Goal: Task Accomplishment & Management: Manage account settings

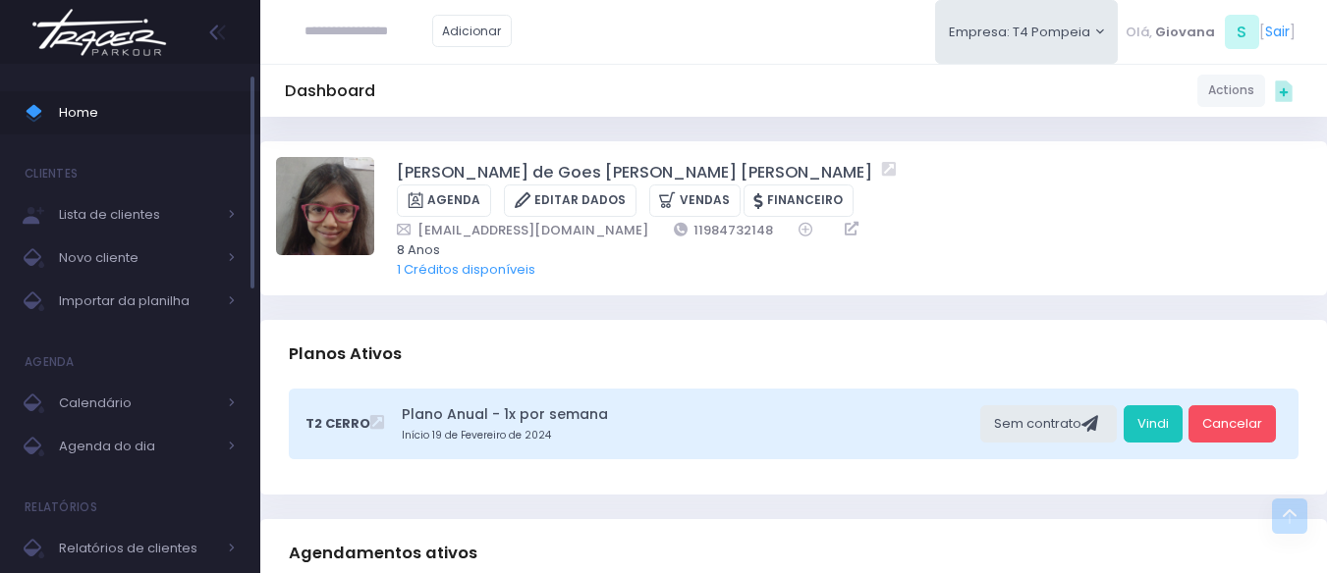
scroll to position [687, 0]
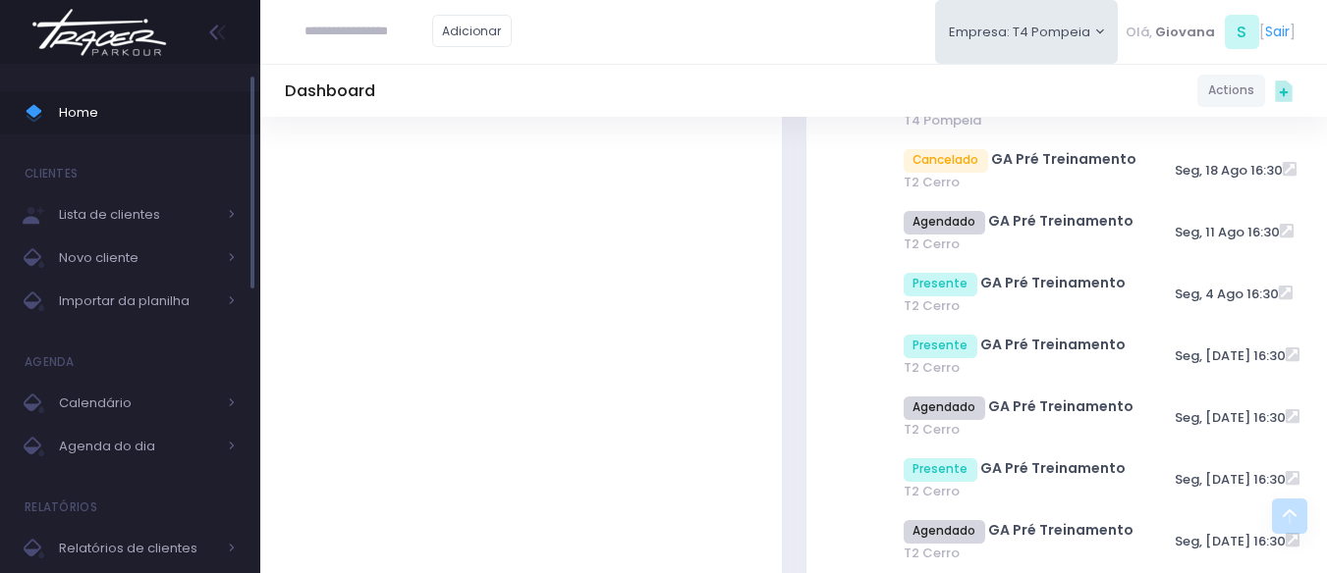
click at [61, 106] on span "Home" at bounding box center [147, 113] width 177 height 26
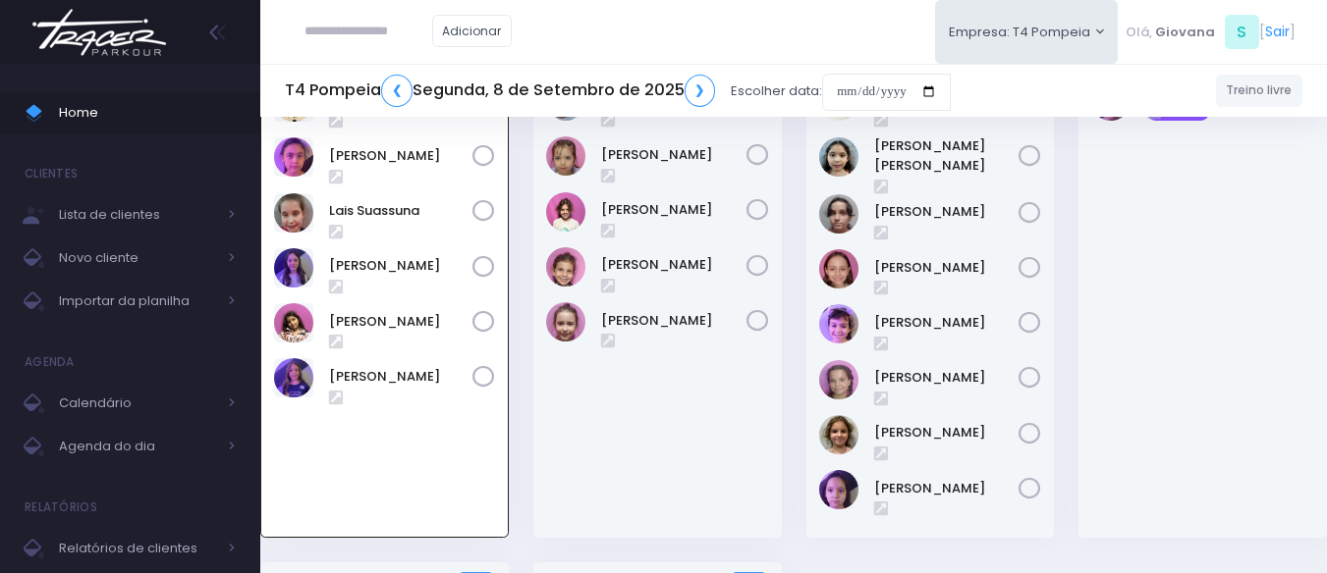
scroll to position [43, 0]
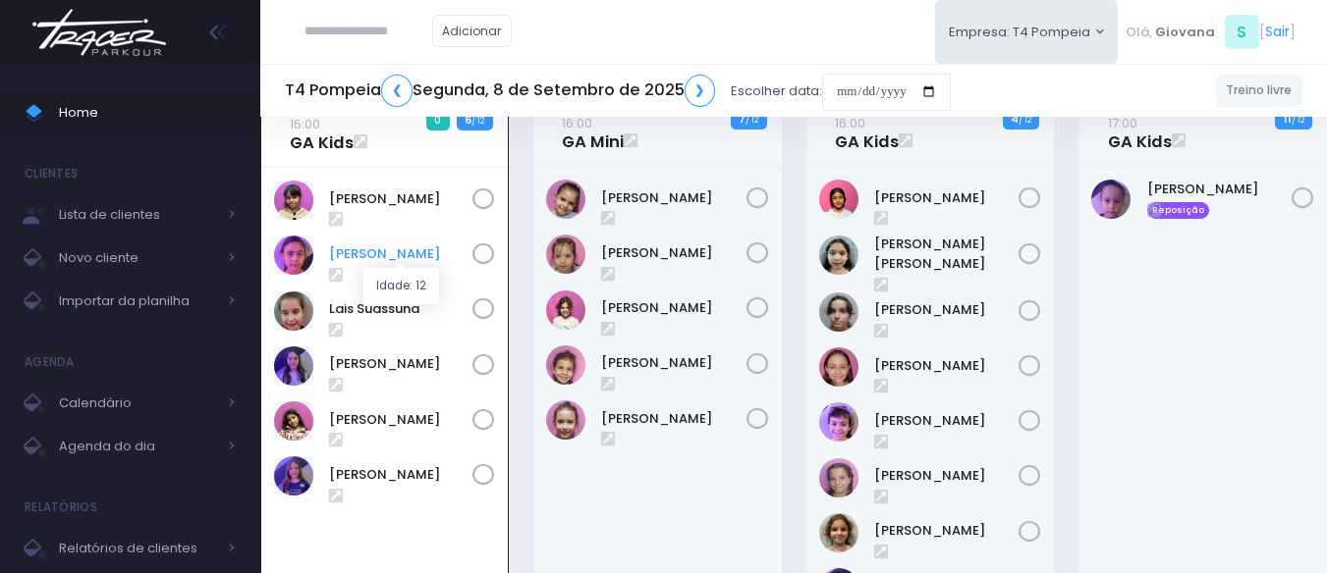
click at [411, 257] on link "Gabrielly Rosa" at bounding box center [400, 255] width 143 height 20
click at [368, 193] on link "Clarice Lopes" at bounding box center [400, 200] width 143 height 20
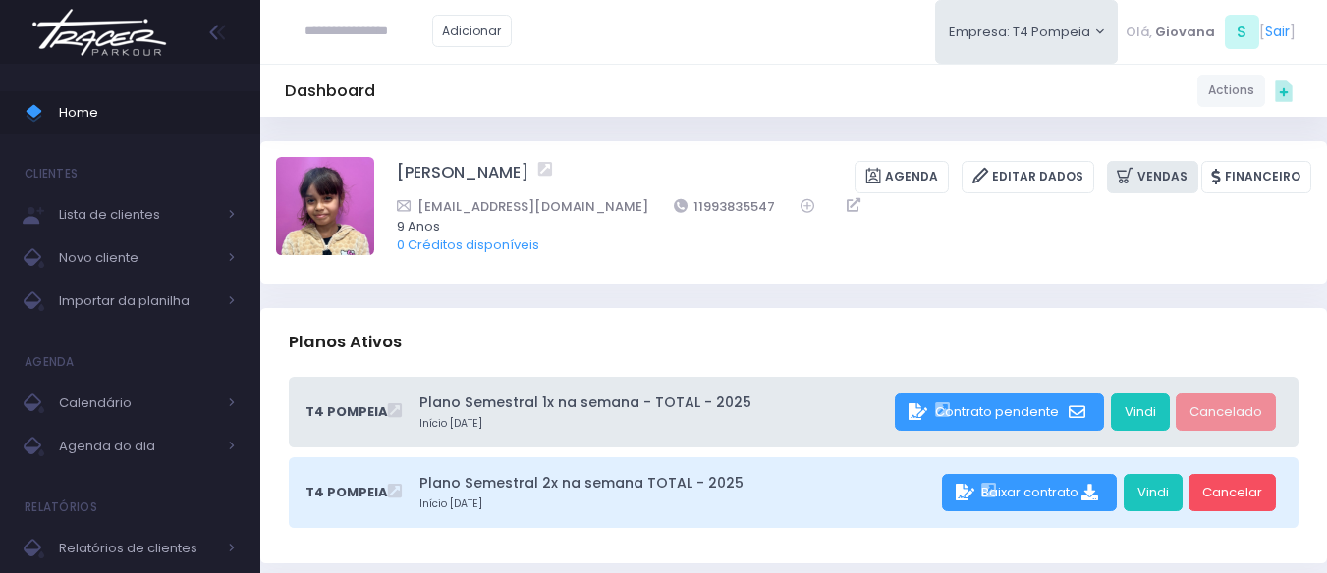
click at [1153, 173] on link "Vendas" at bounding box center [1152, 177] width 91 height 32
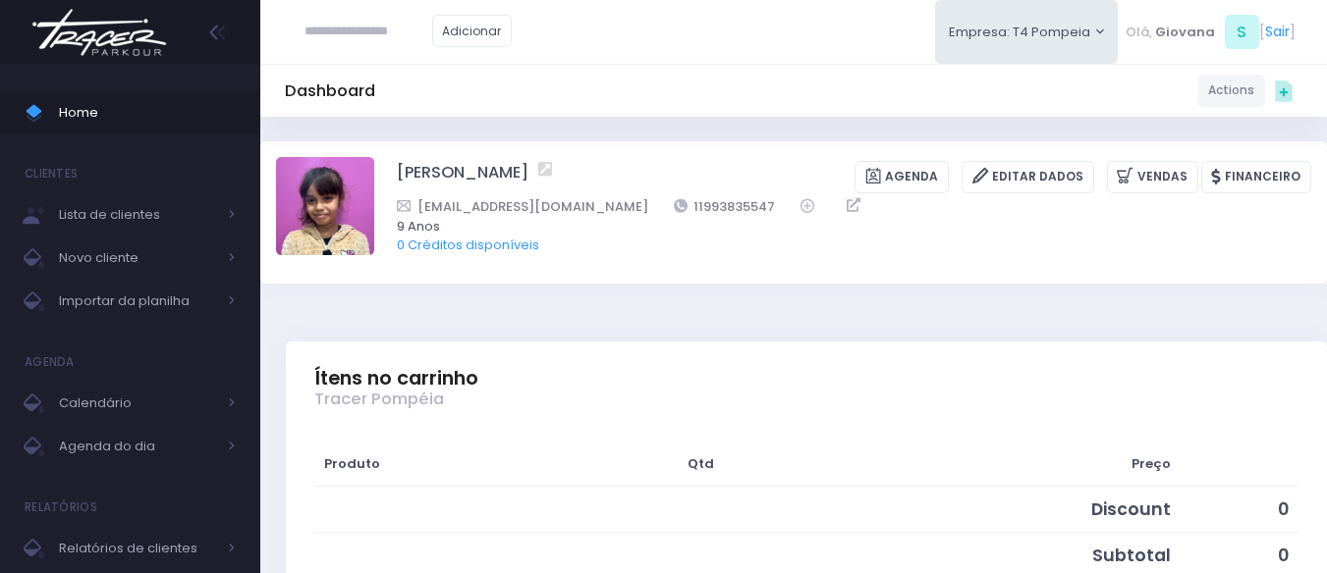
scroll to position [393, 0]
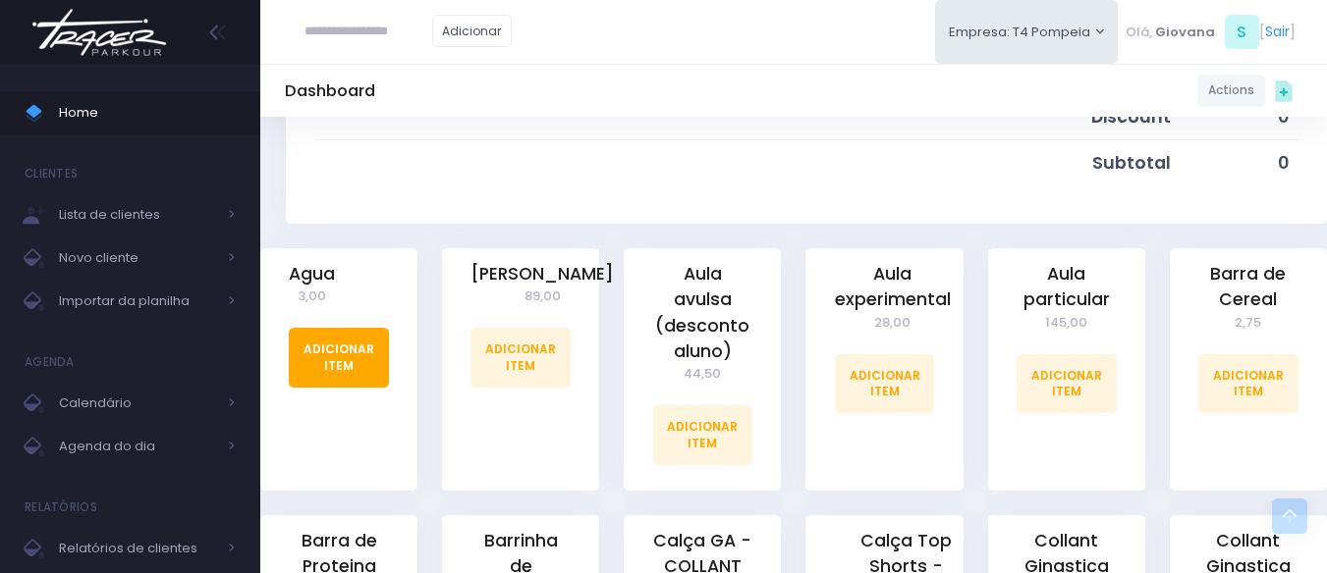
click at [385, 345] on link "Adicionar Item" at bounding box center [339, 357] width 100 height 59
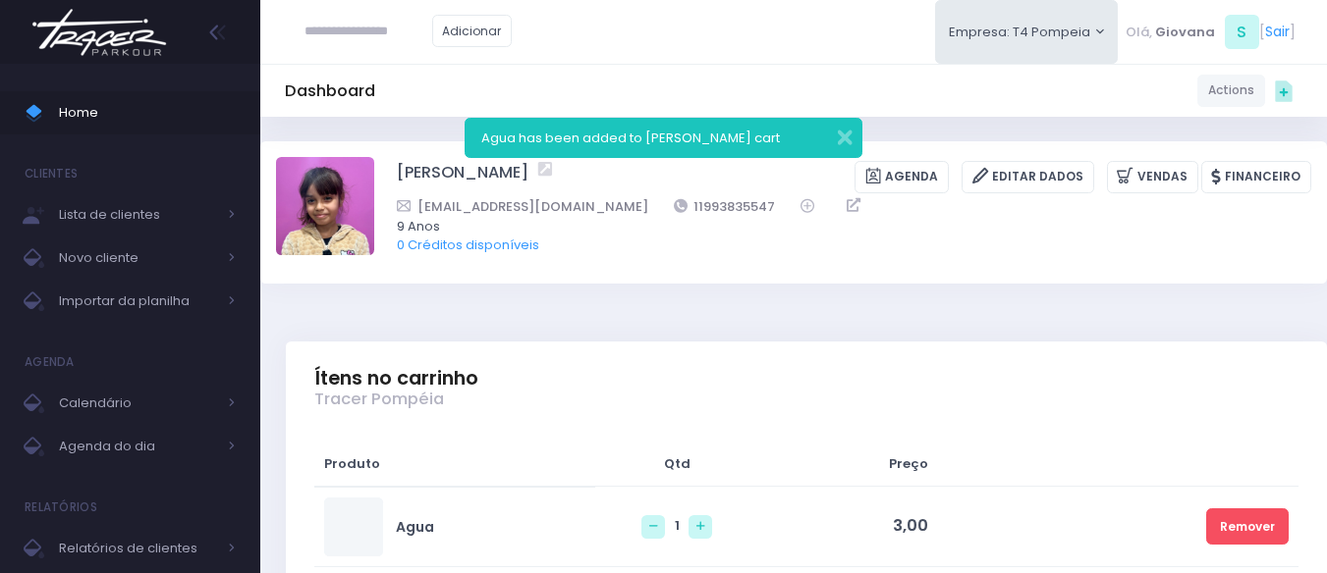
scroll to position [196, 0]
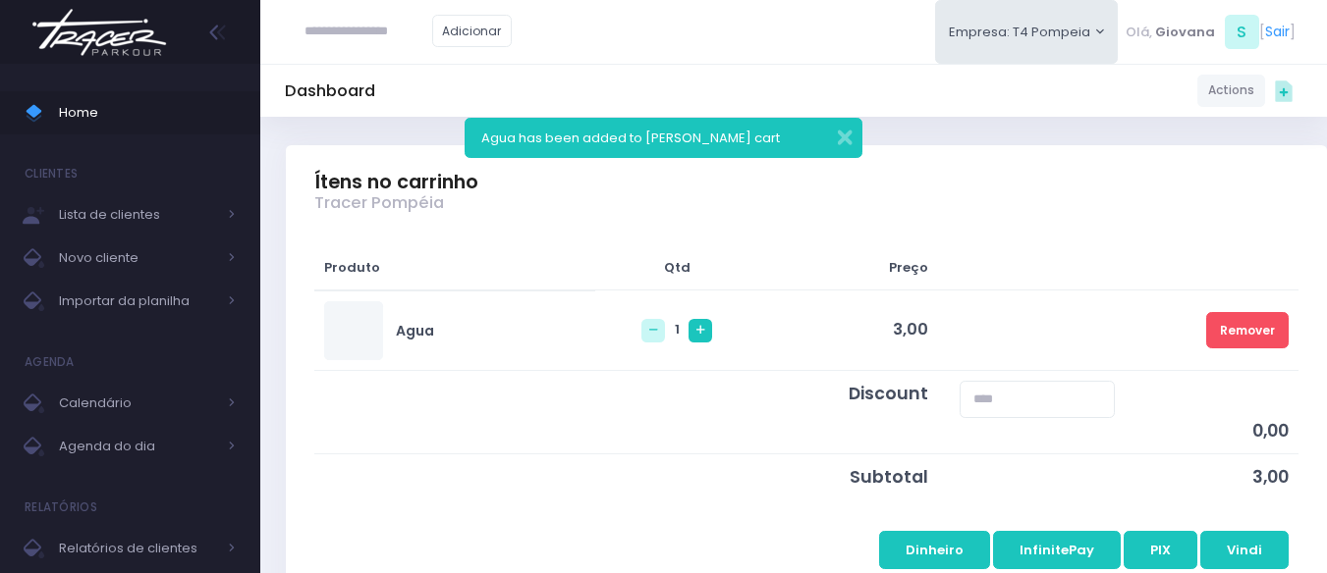
click at [688, 319] on link at bounding box center [700, 331] width 24 height 24
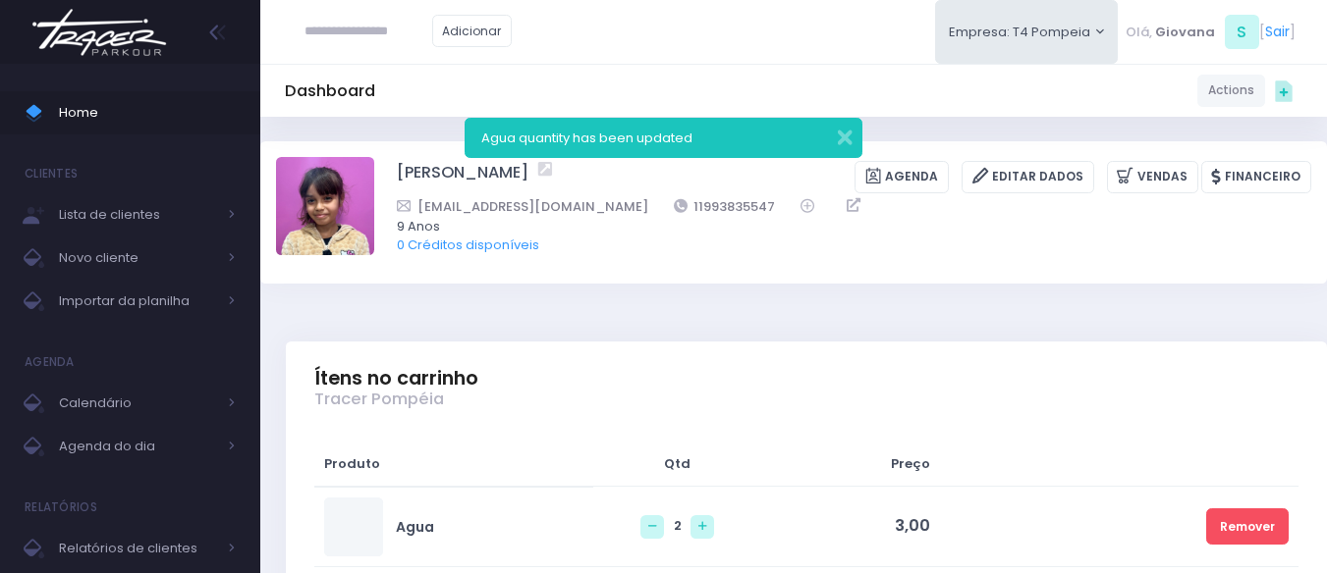
scroll to position [295, 0]
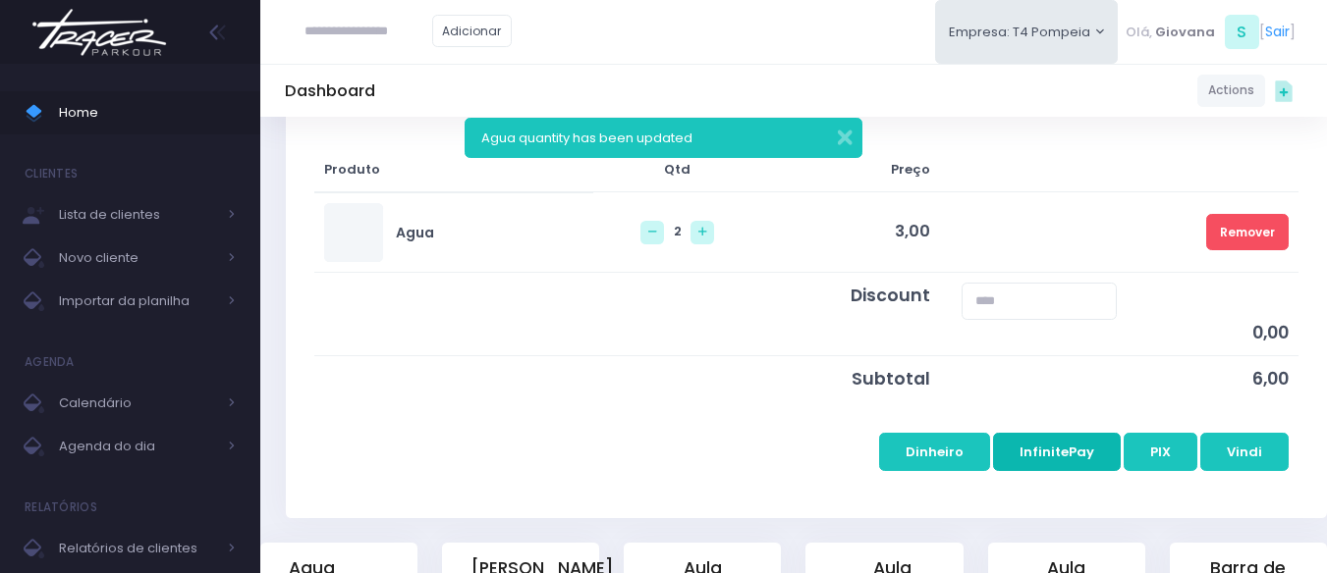
click at [1089, 448] on button "InfinitePay" at bounding box center [1057, 451] width 128 height 37
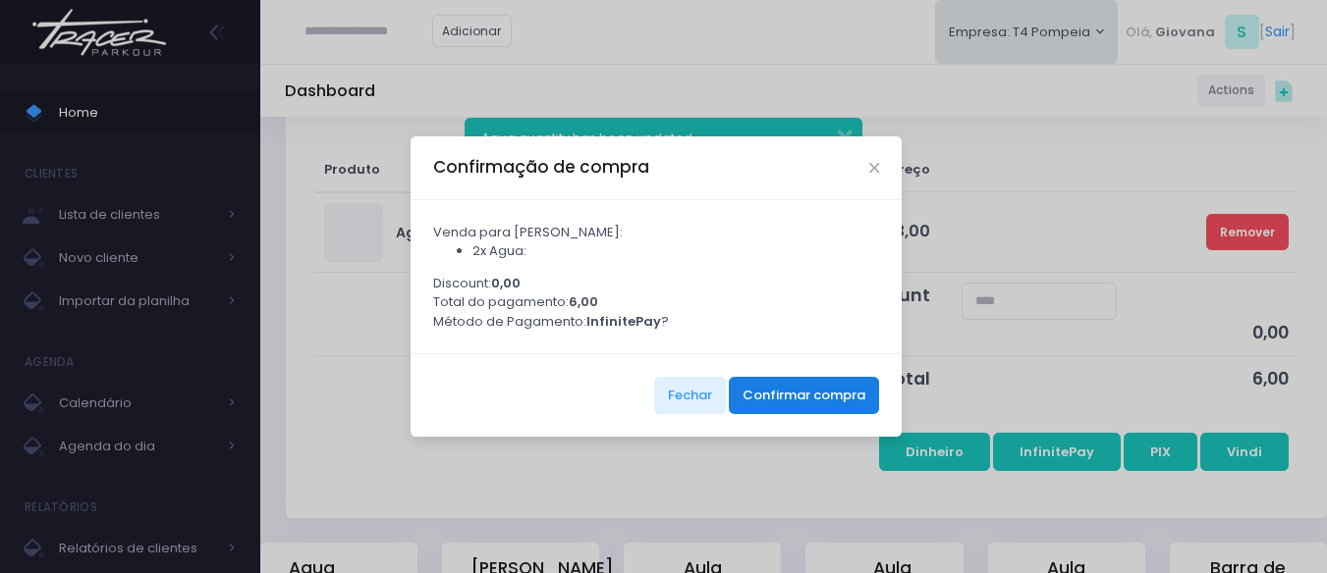
click at [845, 398] on button "Confirmar compra" at bounding box center [804, 395] width 150 height 37
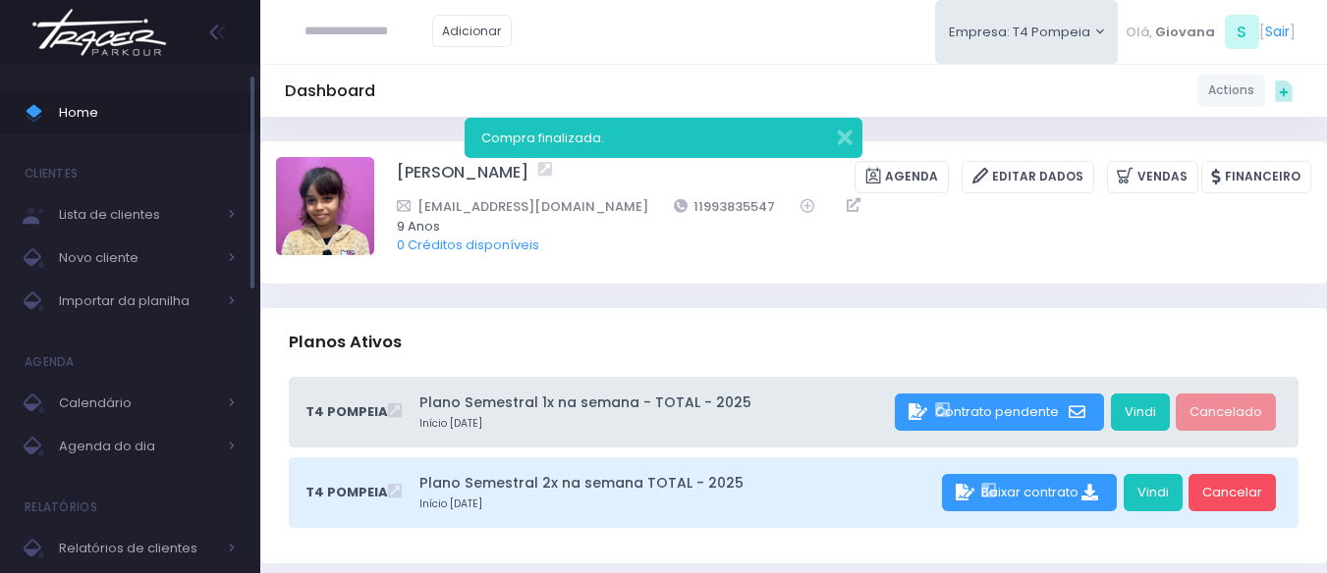
click at [114, 105] on span "Home" at bounding box center [147, 113] width 177 height 26
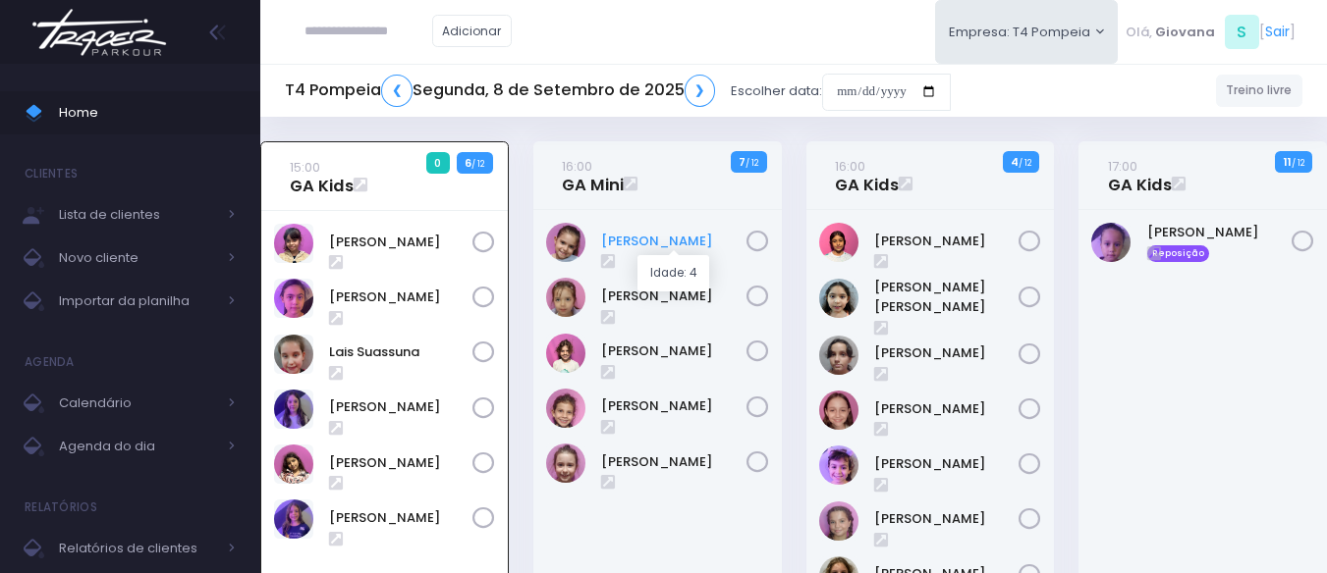
click at [640, 246] on link "[PERSON_NAME]" at bounding box center [673, 242] width 145 height 20
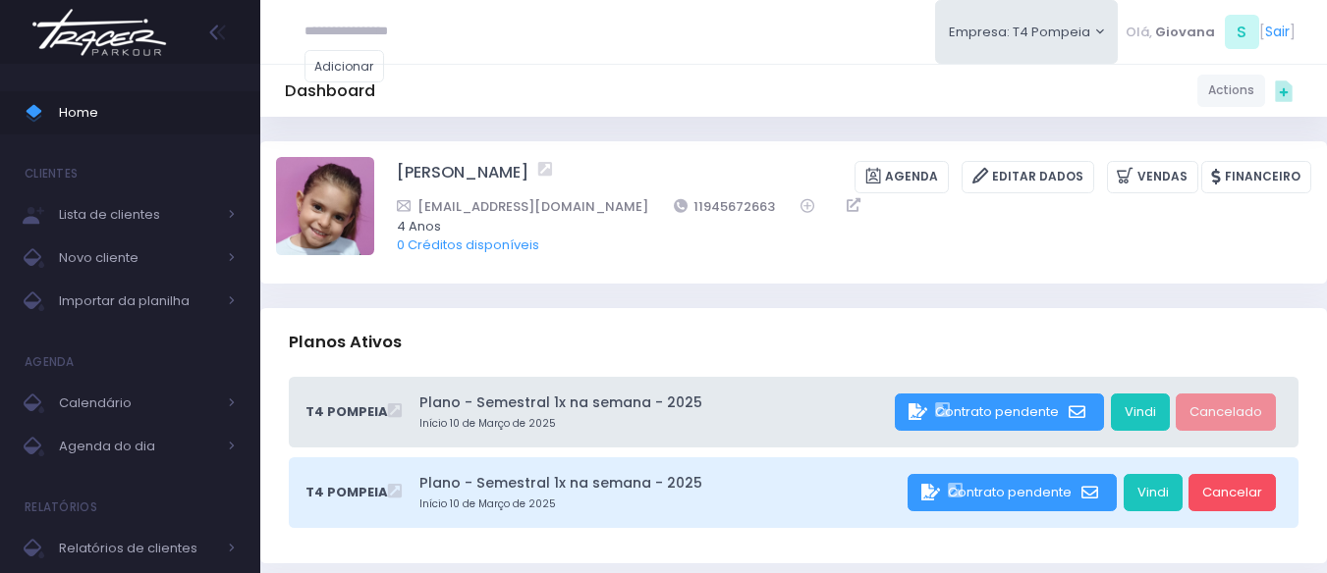
click at [78, 103] on span "Home" at bounding box center [147, 113] width 177 height 26
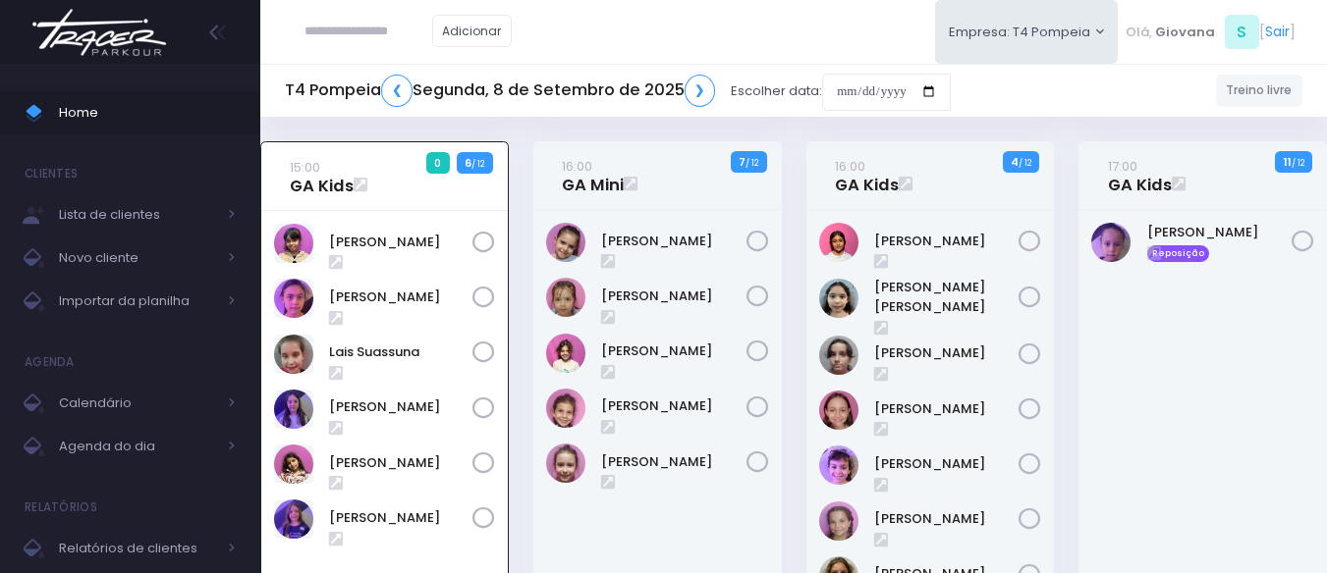
click at [626, 173] on div "16:00 GA Mini 7 / 12" at bounding box center [657, 175] width 248 height 69
click at [605, 174] on link "16:00 GA Mini" at bounding box center [593, 175] width 62 height 39
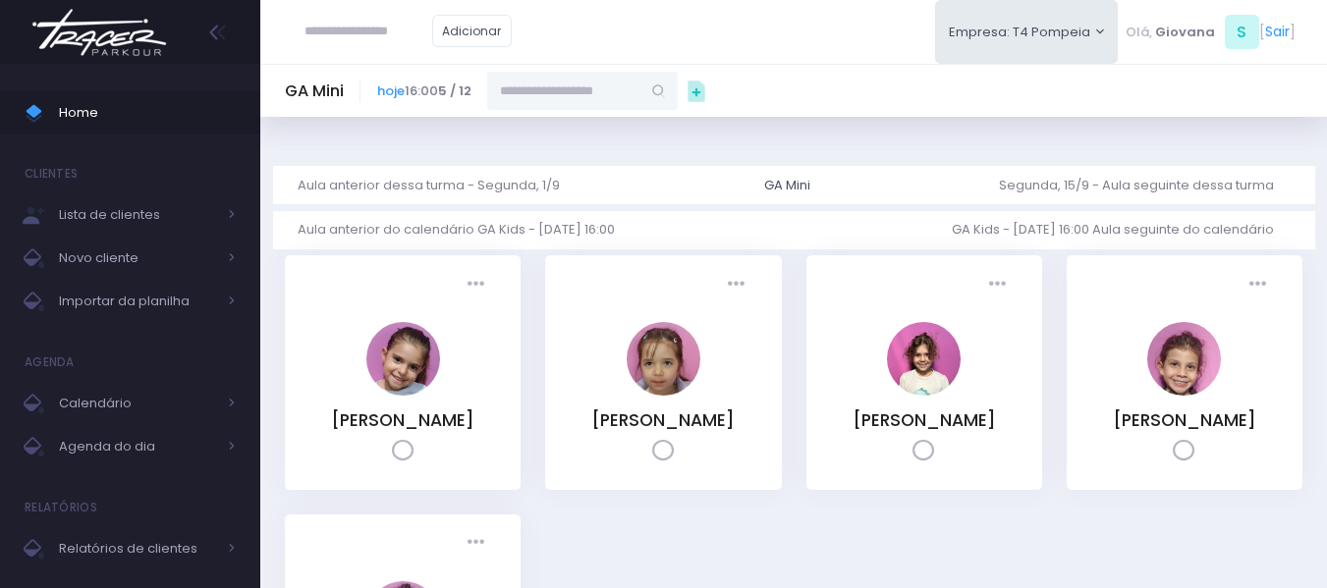
click at [631, 88] on input "text" at bounding box center [563, 90] width 153 height 37
click at [638, 95] on input "**********" at bounding box center [563, 90] width 153 height 37
click at [627, 133] on link "Giovana Palomo" at bounding box center [583, 126] width 114 height 20
type input "**********"
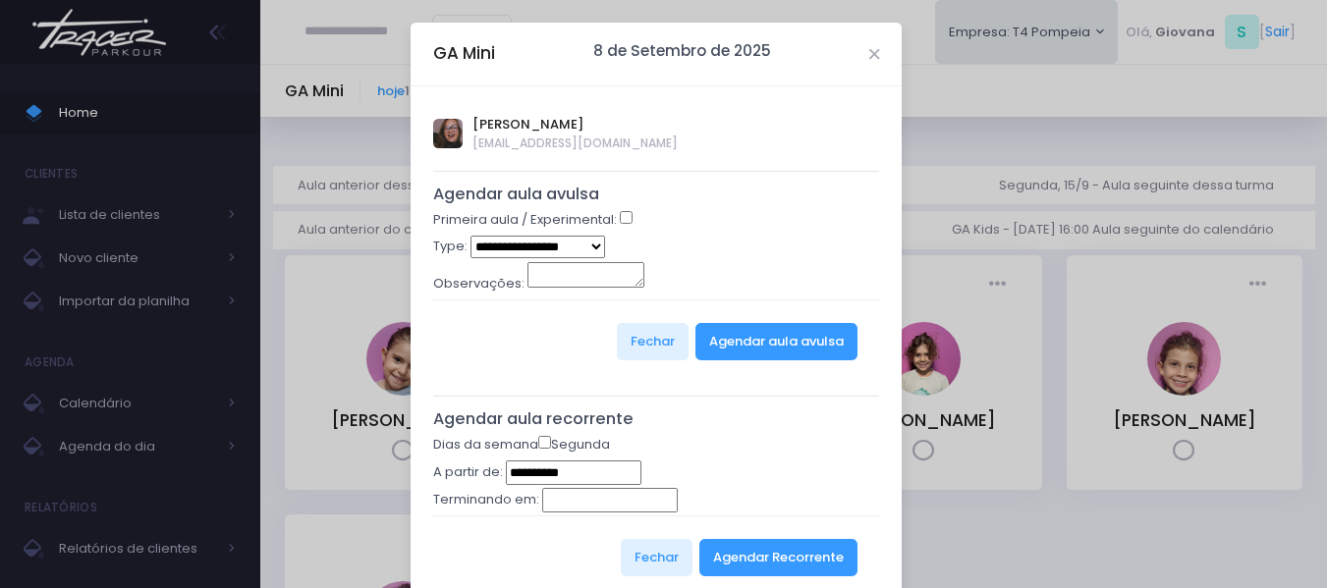
select select "*"
click at [568, 272] on textarea "Observações:" at bounding box center [585, 275] width 117 height 26
type textarea "*"
type textarea "******"
click at [647, 356] on button "Fechar" at bounding box center [653, 341] width 72 height 37
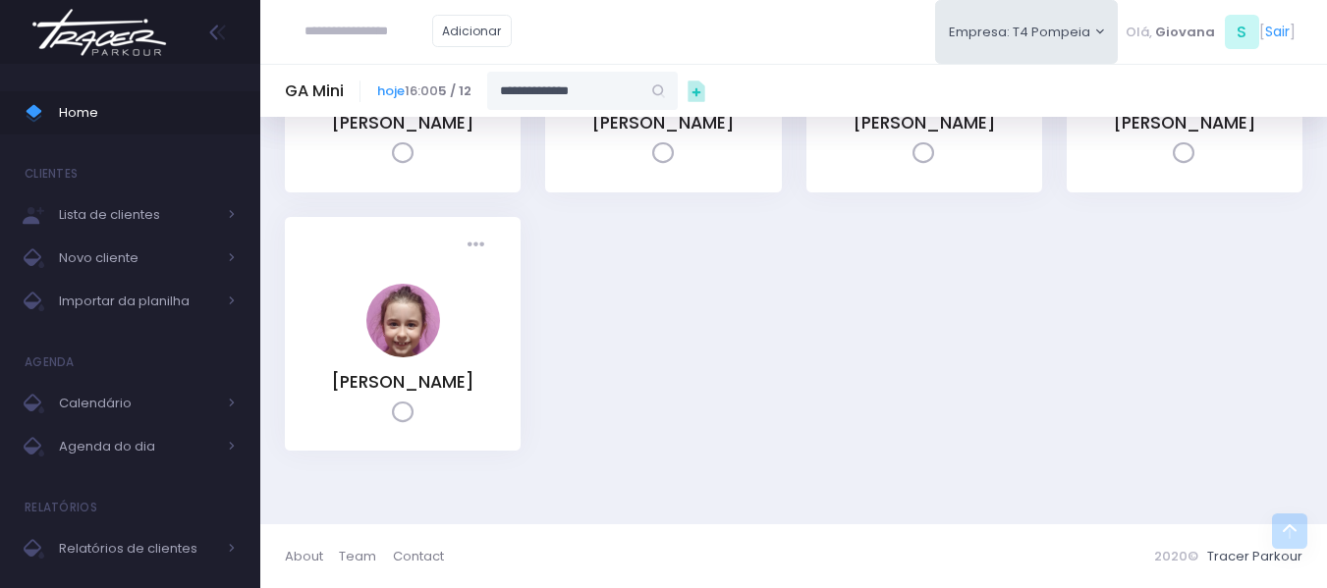
scroll to position [128, 0]
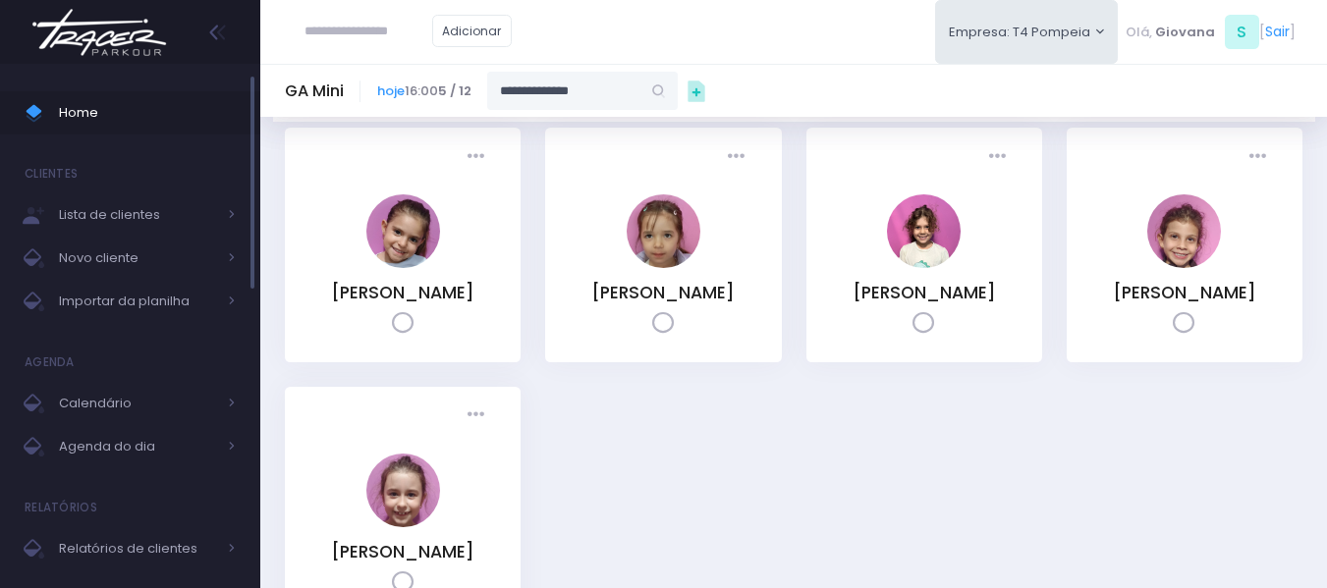
click at [110, 109] on span "Home" at bounding box center [147, 113] width 177 height 26
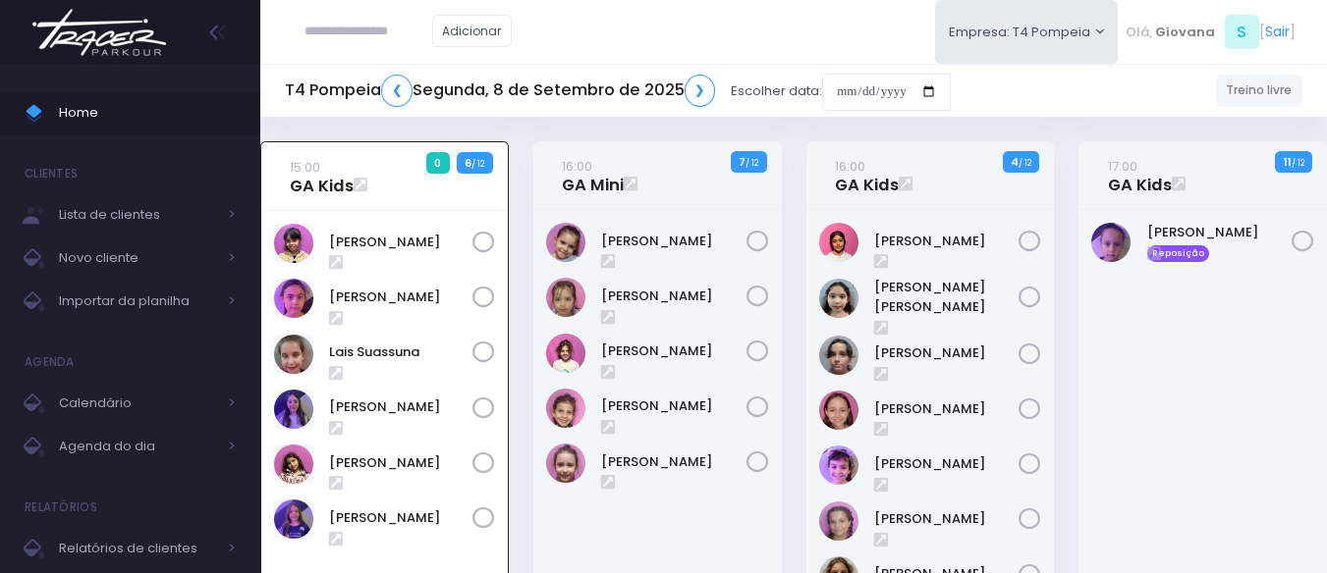
scroll to position [141, 0]
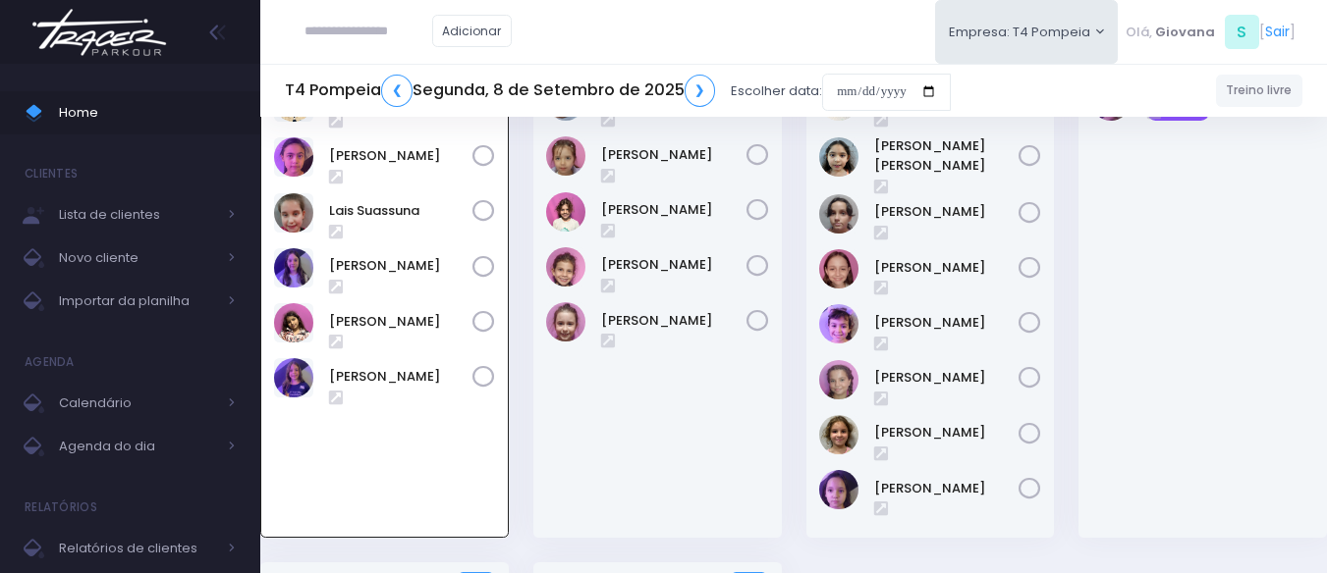
click at [521, 452] on div "16:00 GA Mini 7 / 12" at bounding box center [656, 281] width 273 height 563
click at [339, 25] on input "text" at bounding box center [368, 31] width 128 height 37
type input "********"
click input "submit" at bounding box center [0, 0] width 0 height 0
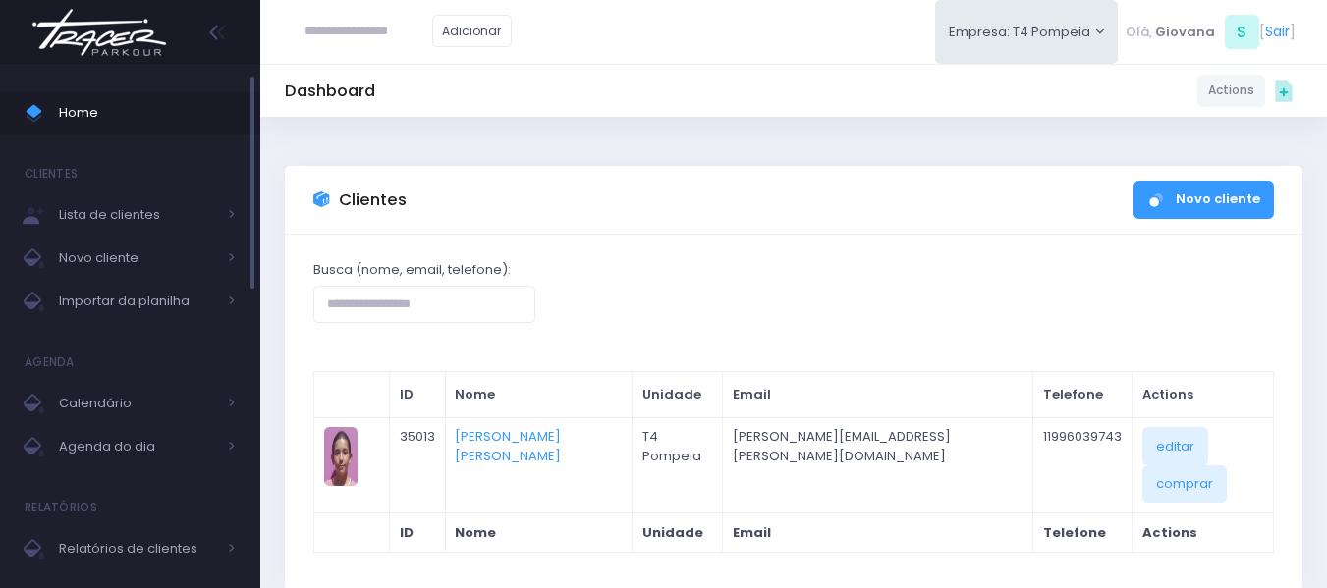
click at [98, 108] on span "Home" at bounding box center [147, 113] width 177 height 26
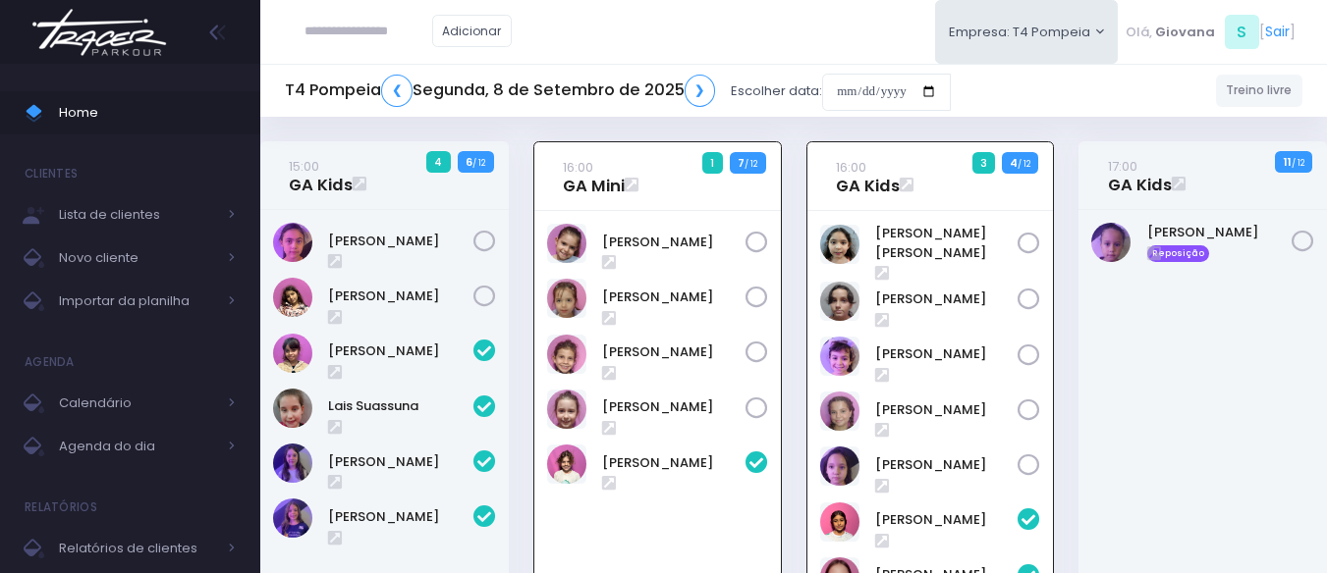
scroll to position [141, 0]
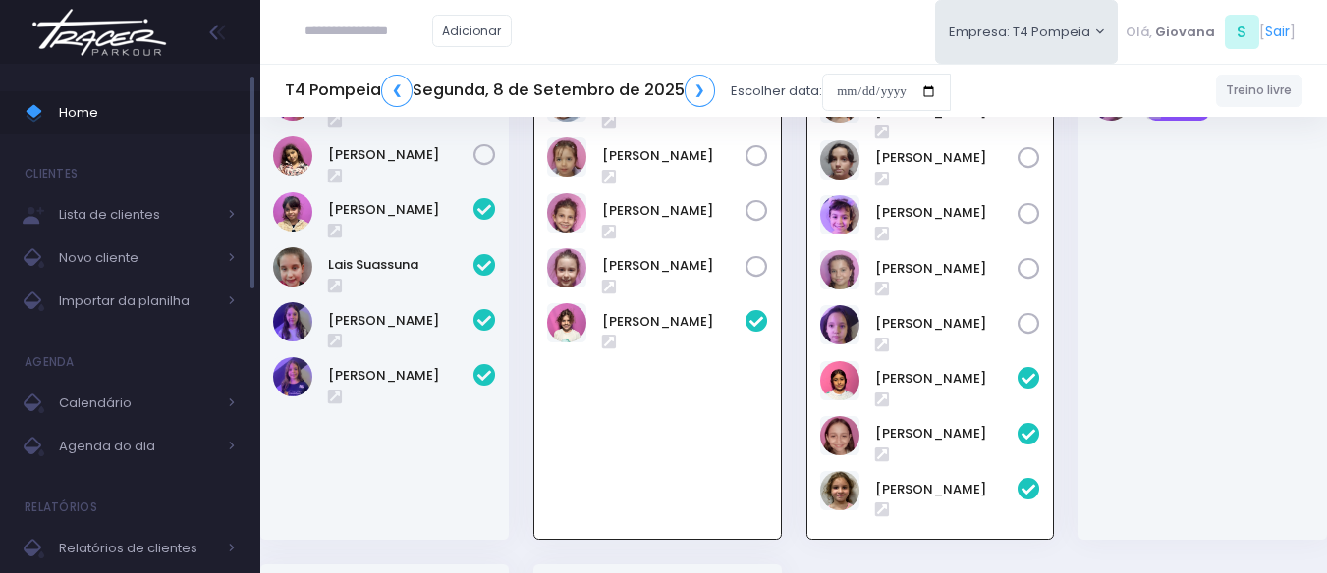
click at [60, 107] on span "Home" at bounding box center [147, 113] width 177 height 26
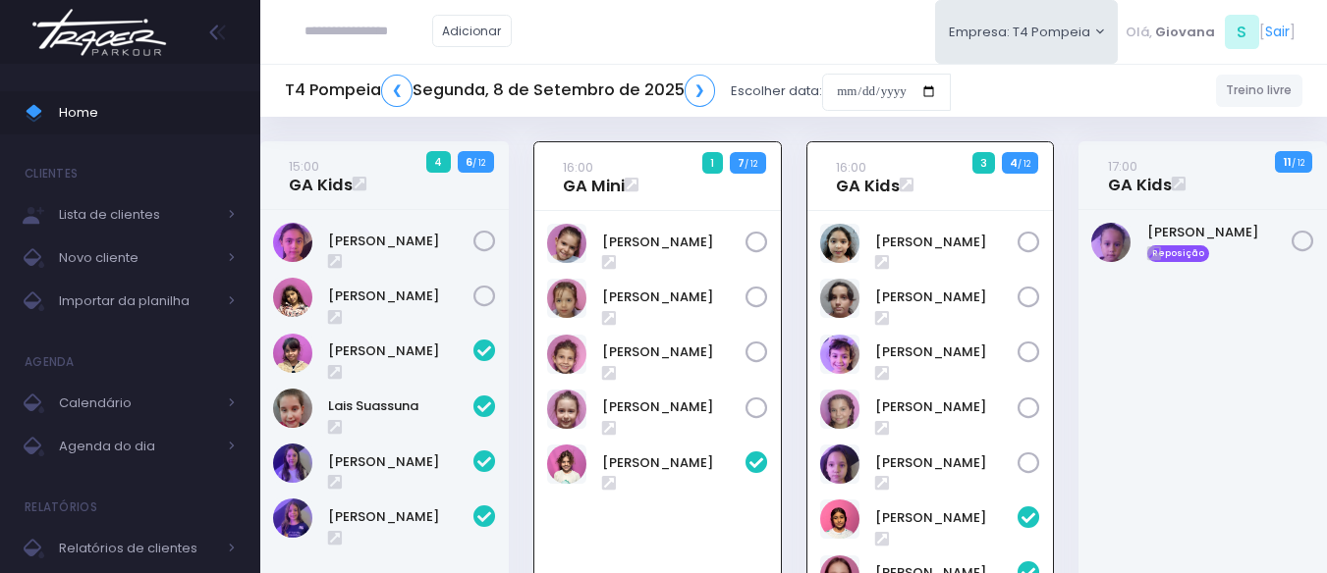
scroll to position [141, 0]
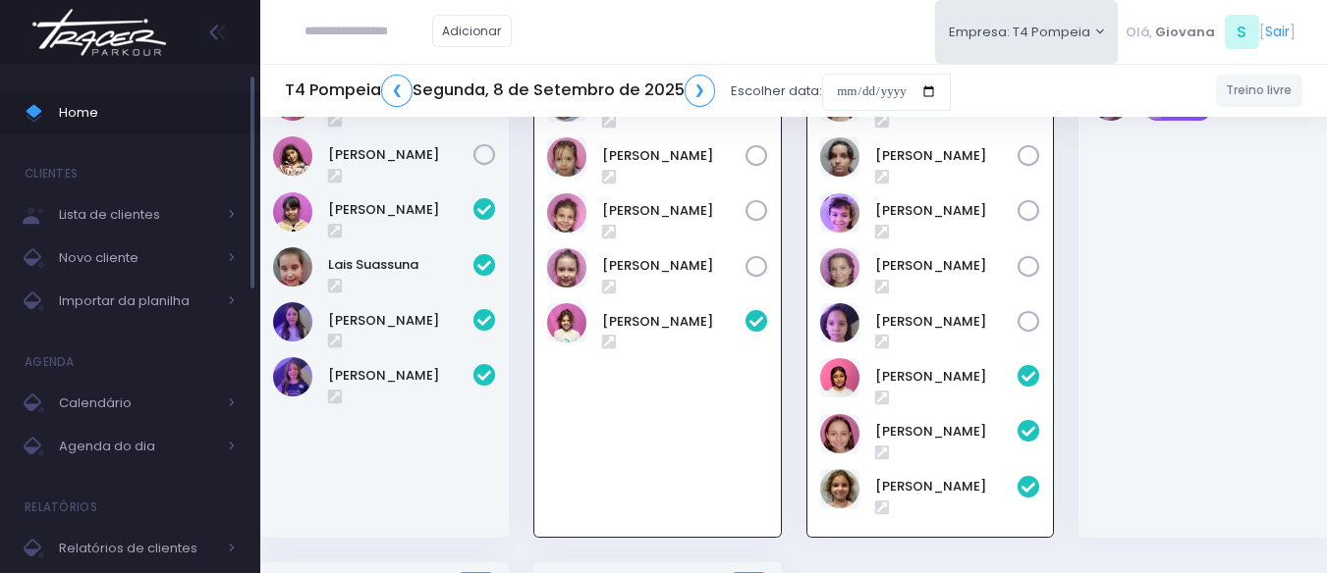
click at [35, 109] on icon at bounding box center [35, 110] width 16 height 13
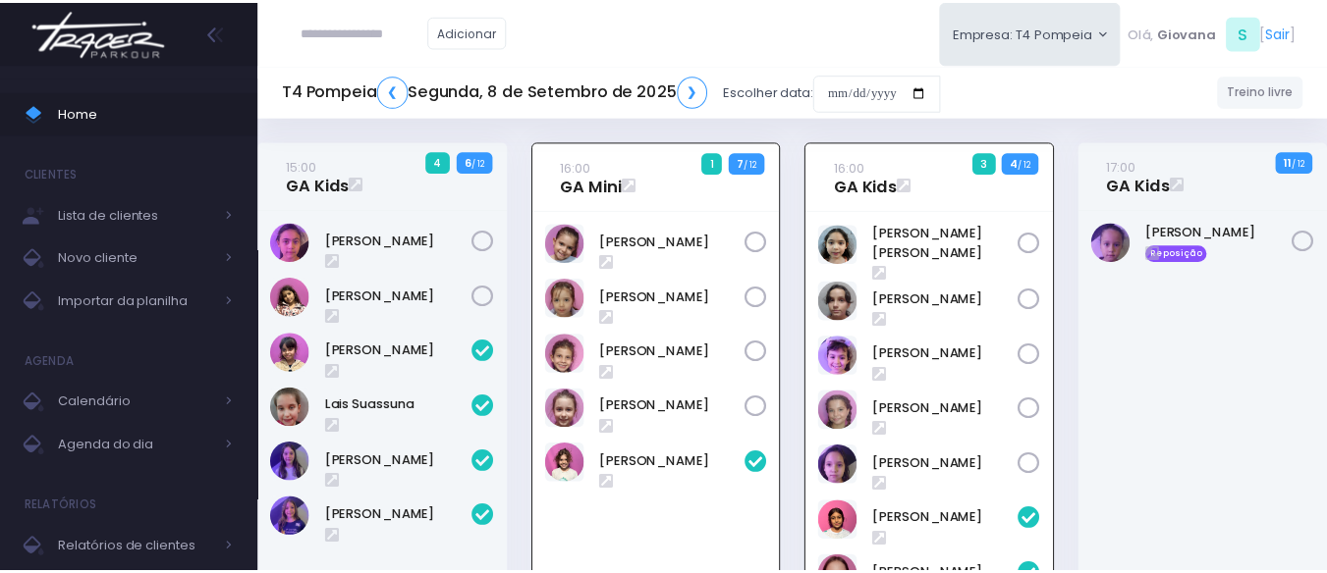
scroll to position [141, 0]
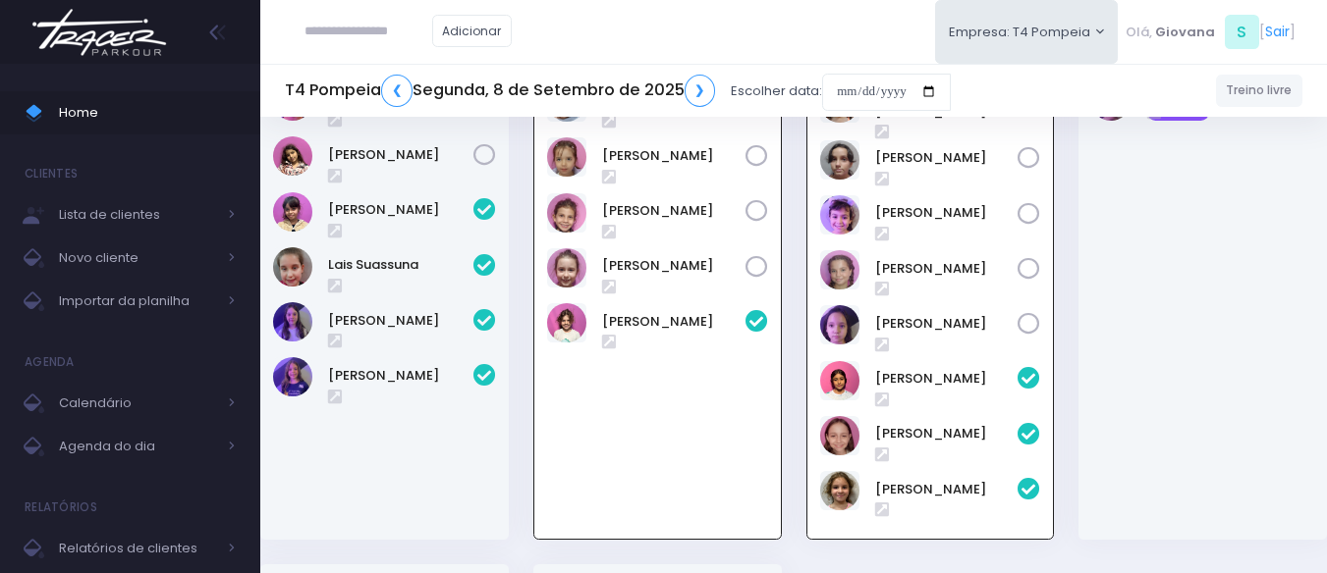
click at [346, 29] on input "text" at bounding box center [368, 31] width 128 height 37
type input "**********"
click input "submit" at bounding box center [0, 0] width 0 height 0
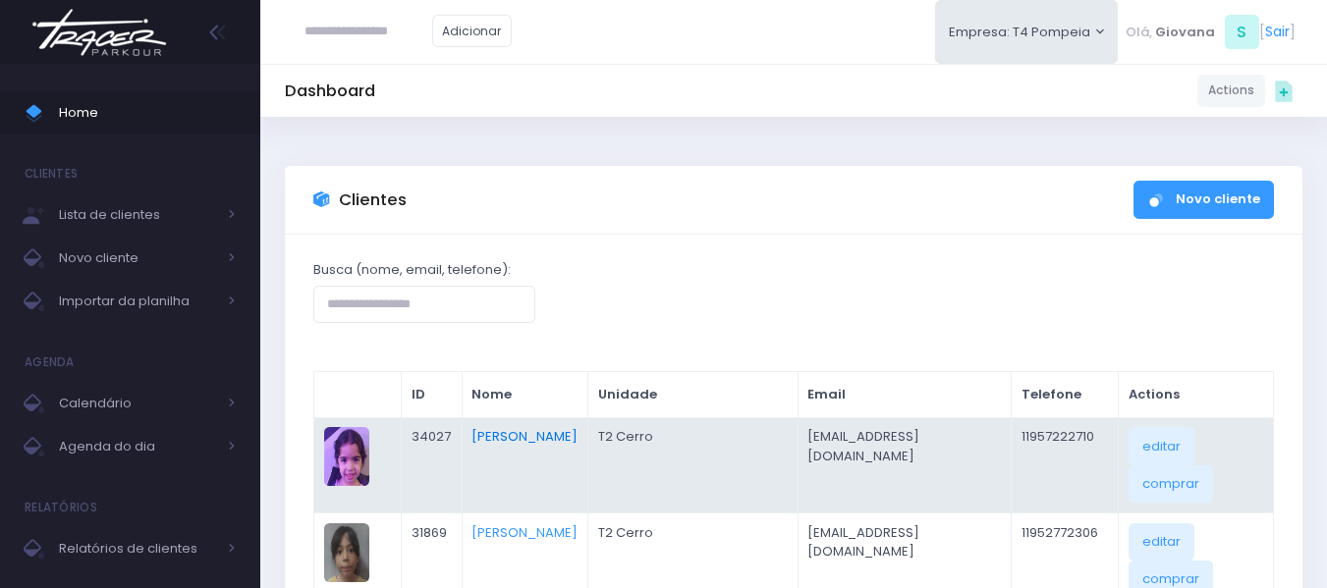
click at [567, 443] on link "[PERSON_NAME]" at bounding box center [524, 436] width 106 height 19
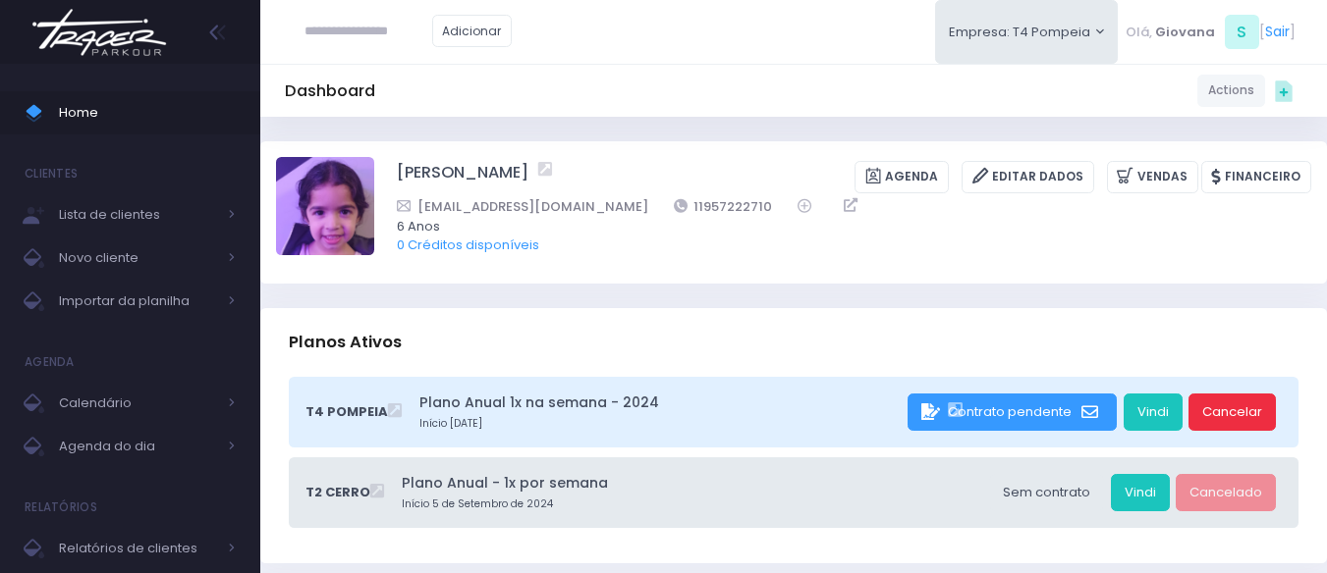
click at [1230, 412] on link "Cancelar" at bounding box center [1231, 412] width 87 height 37
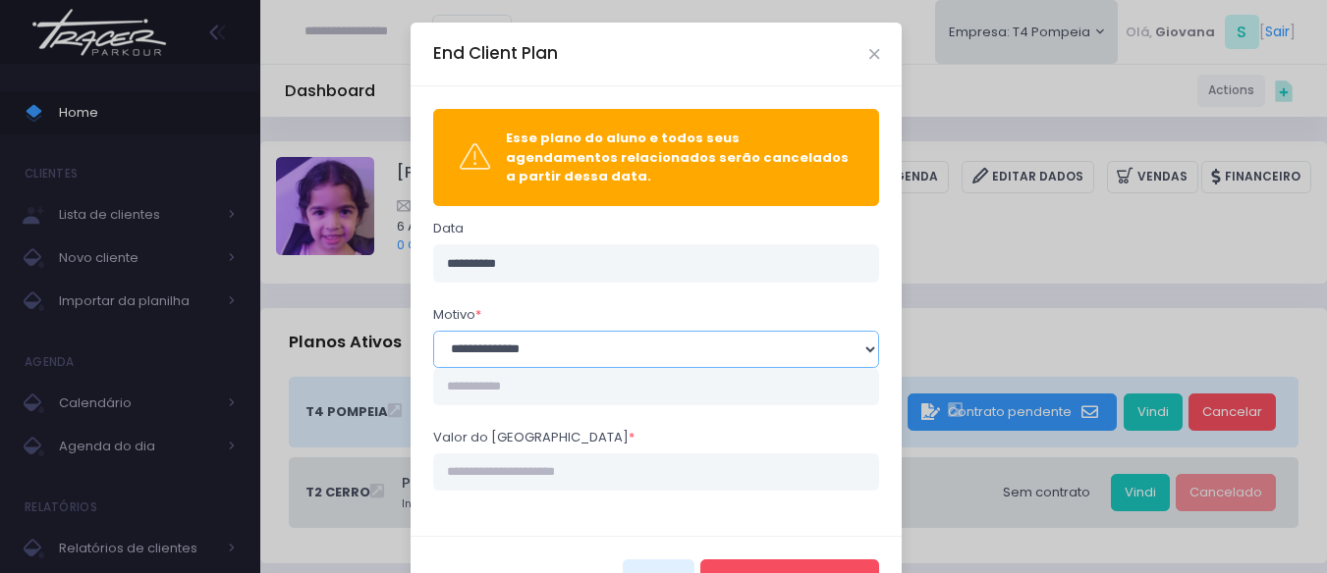
click at [566, 341] on select "**********" at bounding box center [656, 349] width 447 height 37
select select "**"
click at [433, 331] on select "**********" at bounding box center [656, 349] width 447 height 37
click at [553, 467] on input "Valor do estorno *" at bounding box center [656, 472] width 447 height 37
type input "****"
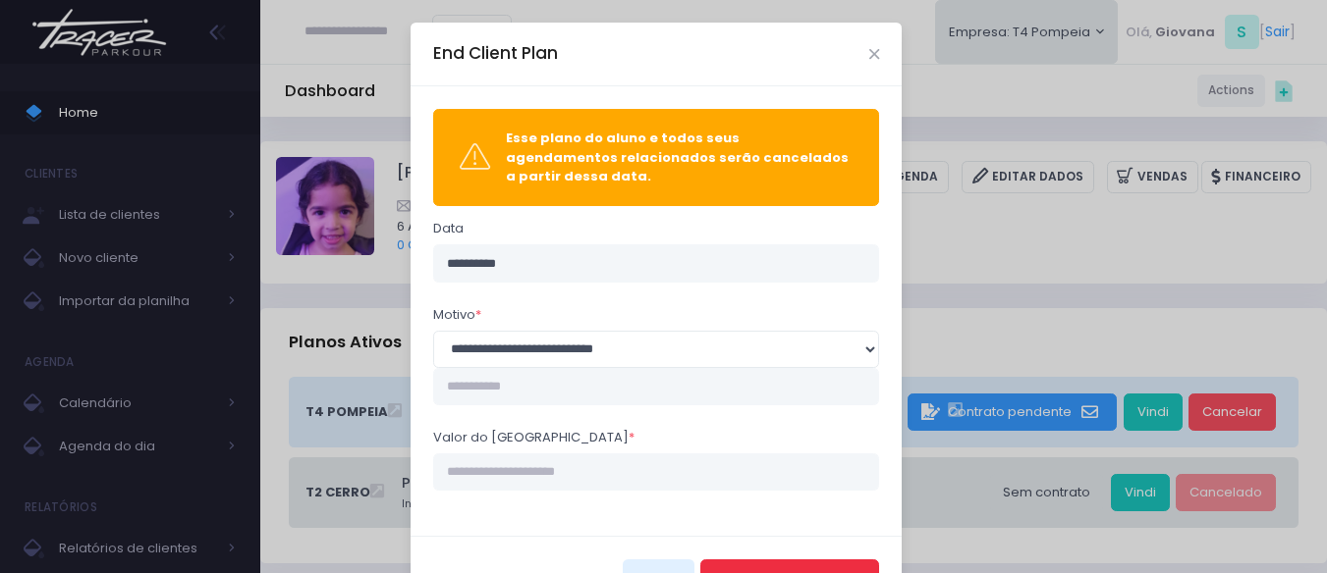
click at [811, 560] on button "Encerrar Agendamento" at bounding box center [789, 578] width 179 height 37
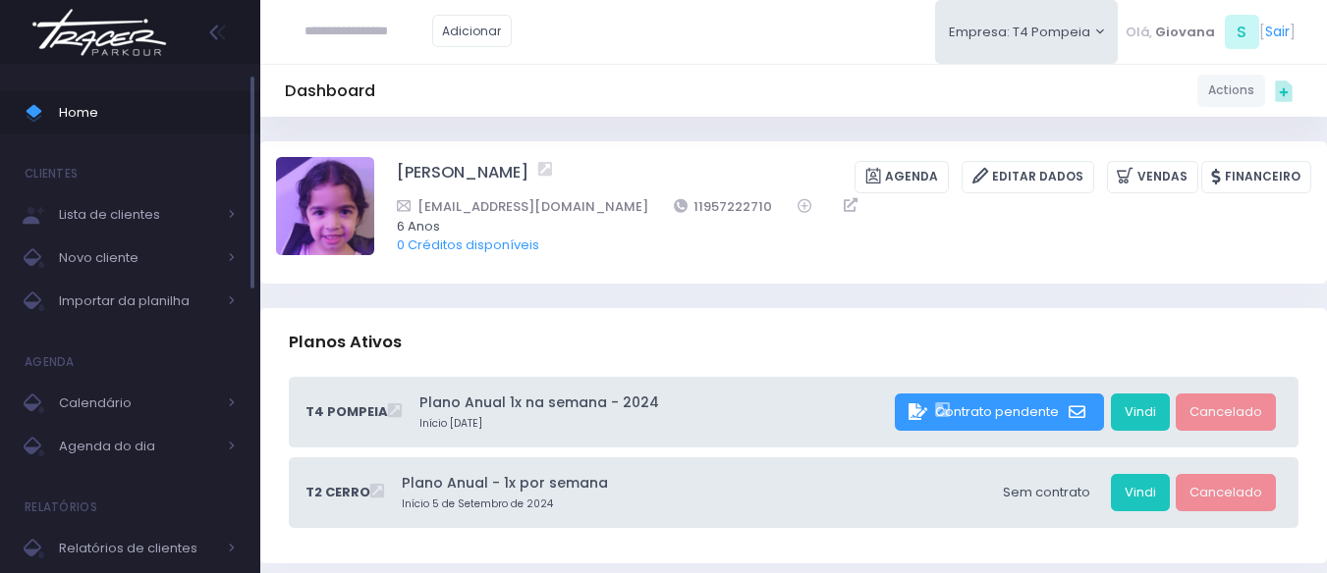
click at [35, 100] on span at bounding box center [42, 113] width 34 height 26
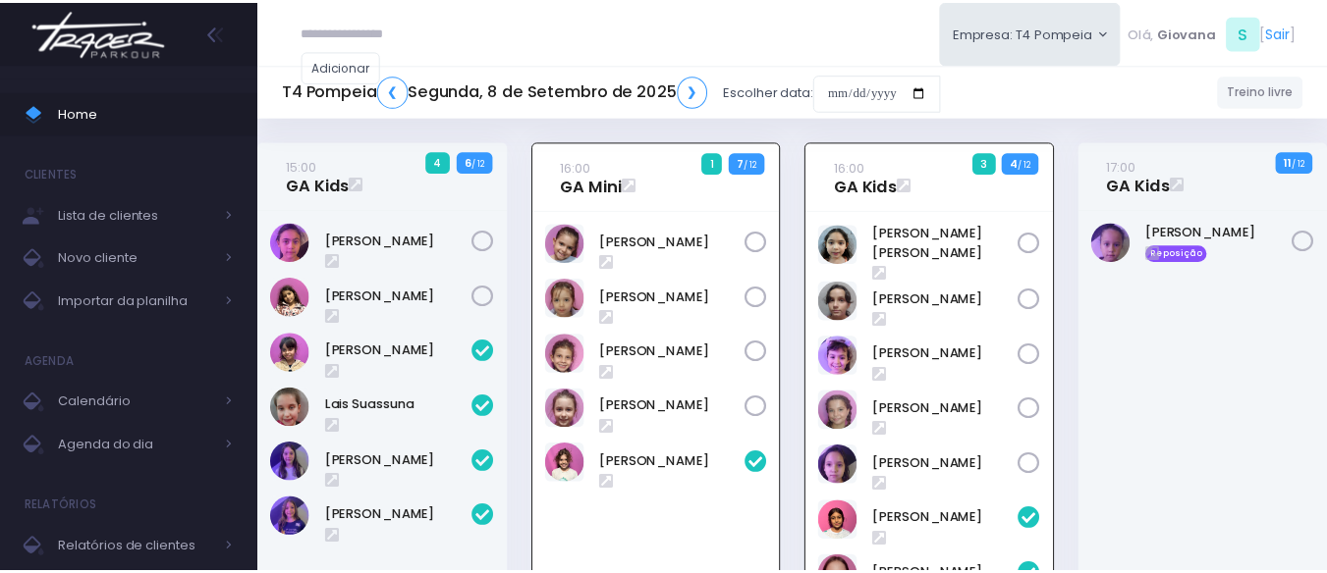
scroll to position [141, 0]
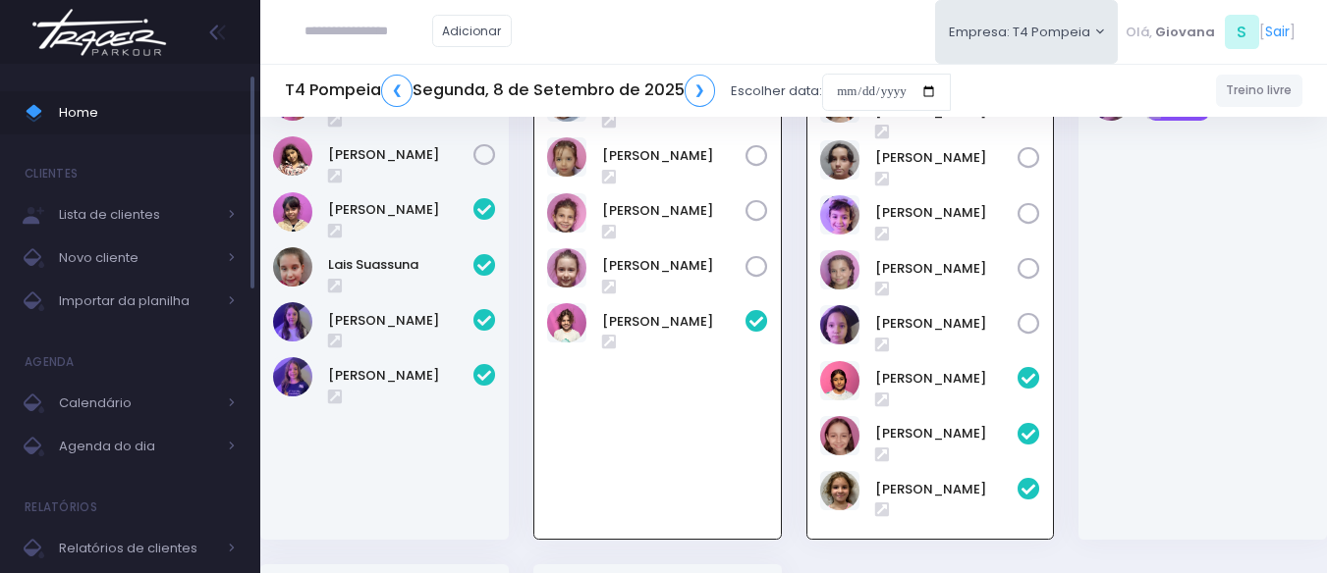
click at [116, 113] on span "Home" at bounding box center [147, 113] width 177 height 26
